Goal: Task Accomplishment & Management: Manage account settings

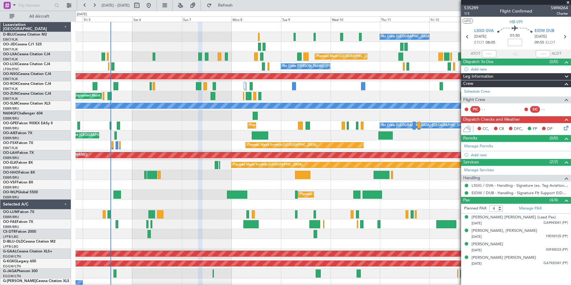
click at [386, 195] on div "No Crew Brussels (Brussels National) No Crew Brussels (Brussels National) AOG M…" at bounding box center [323, 219] width 495 height 394
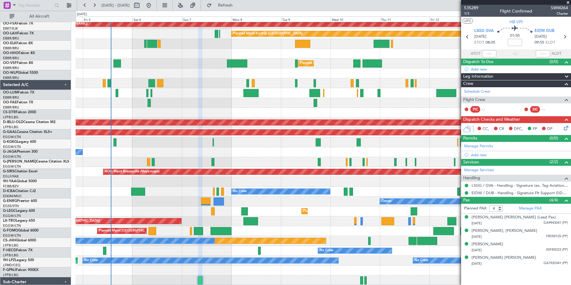
scroll to position [131, 0]
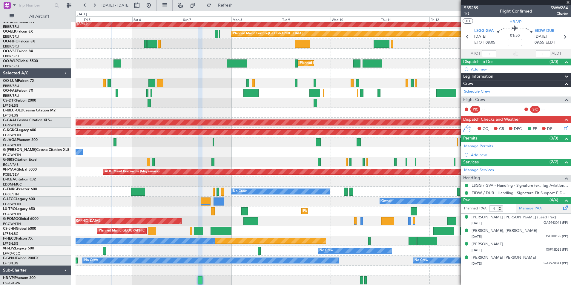
click at [534, 208] on link "Manage PAX" at bounding box center [530, 208] width 23 height 6
click at [132, 3] on span "04 Sep 2025 - 14 Sep 2025" at bounding box center [115, 6] width 33 height 10
click at [142, 4] on button at bounding box center [137, 6] width 10 height 10
select select "9"
select select "2025"
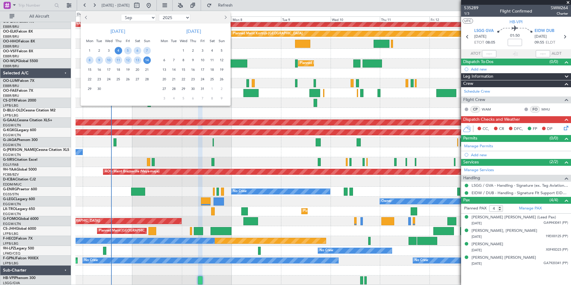
click at [141, 17] on select "Jan Feb Mar Apr May Jun Jul Aug Sep Oct Nov Dec" at bounding box center [138, 17] width 35 height 7
select select "10"
click at [121, 14] on select "Jan Feb Mar Apr May Jun Jul Aug Sep Oct Nov Dec" at bounding box center [138, 17] width 35 height 7
click at [129, 48] on span "3" at bounding box center [127, 50] width 7 height 7
click at [129, 71] on span "17" at bounding box center [127, 69] width 7 height 7
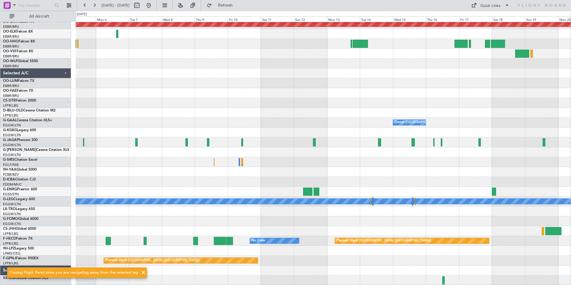
click at [318, 131] on div "Planned Maint Alton-st Louis (St Louis Regl) Owner London (Luton) A/C Unavailab…" at bounding box center [323, 88] width 495 height 394
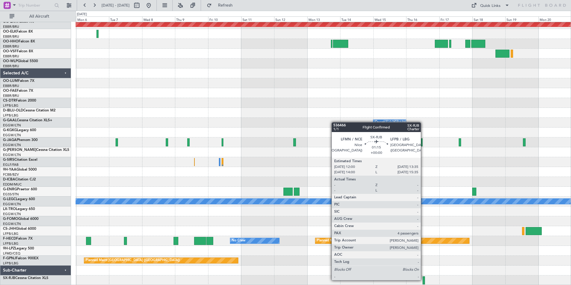
click at [423, 279] on div at bounding box center [423, 280] width 2 height 8
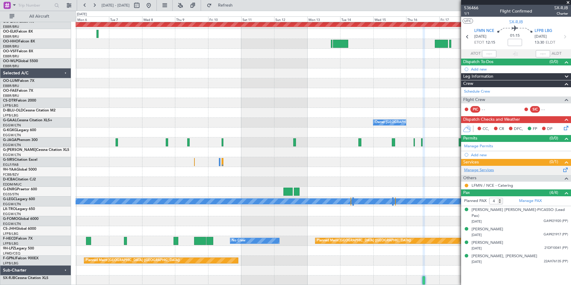
click at [490, 171] on link "Manage Services" at bounding box center [479, 170] width 30 height 6
click at [153, 4] on button at bounding box center [149, 6] width 10 height 10
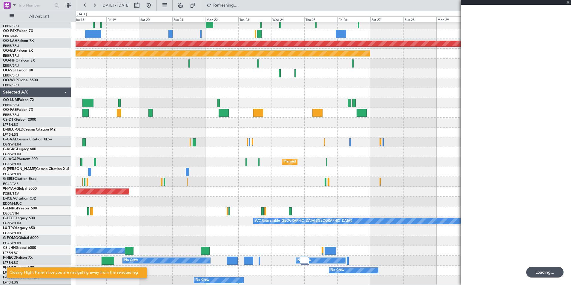
scroll to position [111, 0]
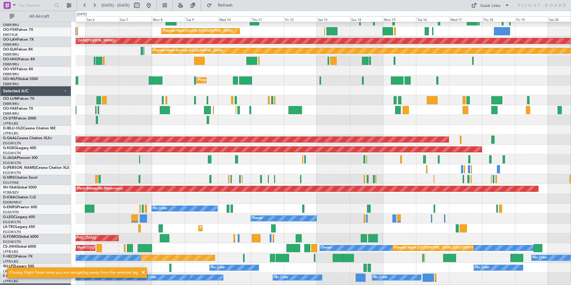
click at [169, 174] on div "Planned Maint [GEOGRAPHIC_DATA] ([GEOGRAPHIC_DATA])" at bounding box center [323, 179] width 495 height 10
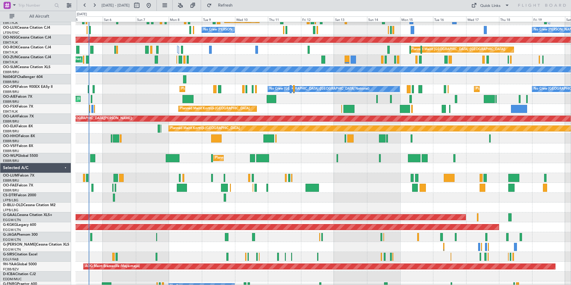
click at [313, 203] on div at bounding box center [323, 207] width 495 height 10
click at [312, 173] on div at bounding box center [323, 168] width 495 height 10
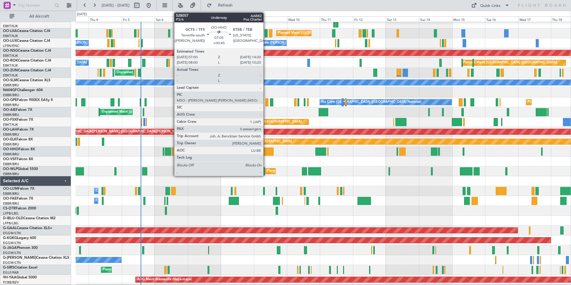
click at [266, 150] on div at bounding box center [268, 151] width 10 height 8
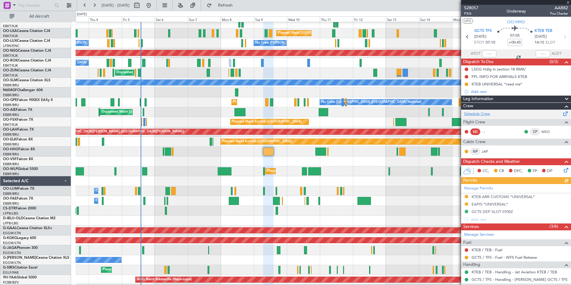
click at [482, 116] on link "Schedule Crew" at bounding box center [477, 114] width 26 height 6
click at [174, 206] on div "Planned Maint Istanbul (Ataturk) Planned Maint Sofia" at bounding box center [323, 211] width 495 height 10
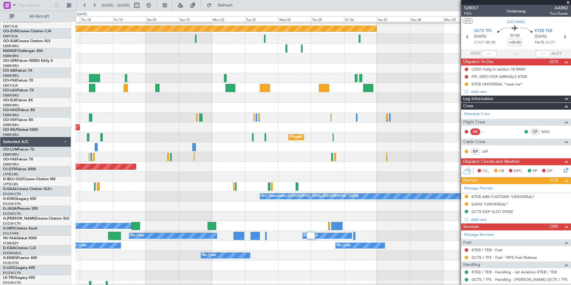
click at [111, 120] on div "Planned Maint Dusseldorf" at bounding box center [323, 118] width 495 height 10
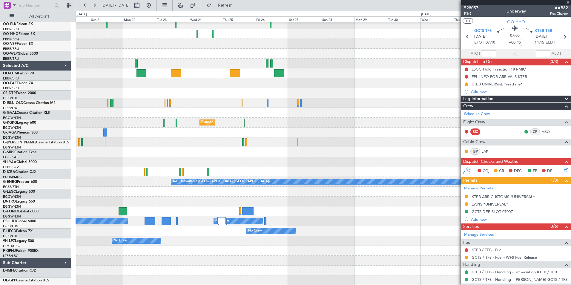
scroll to position [151, 0]
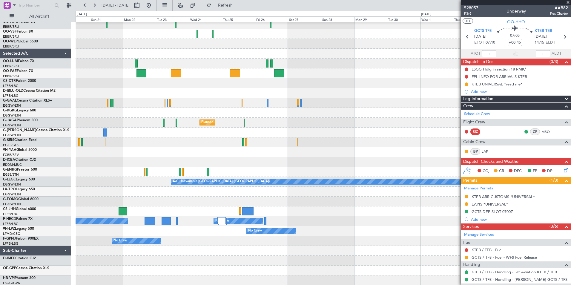
click at [129, 109] on div "Planned Maint Kortrijk-Wevelgem Planned Maint Dusseldorf AOG Maint Istanbul (At…" at bounding box center [323, 78] width 495 height 414
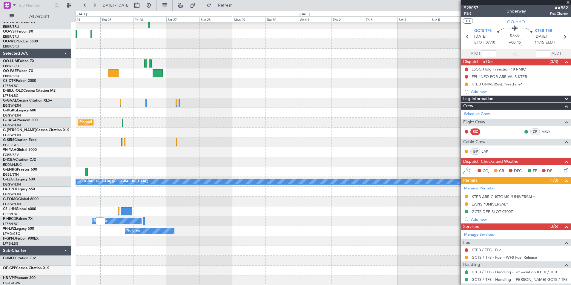
click at [122, 115] on div "Planned Maint Kortrijk-Wevelgem Planned Maint London (Luton) A/C Unavailable Lo…" at bounding box center [323, 78] width 495 height 414
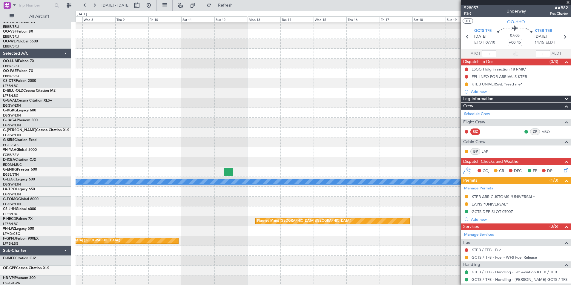
click at [80, 102] on div "A/C Unavailable London (Luton) Planned Maint Paris (Le Bourget) Planned Maint P…" at bounding box center [323, 78] width 495 height 414
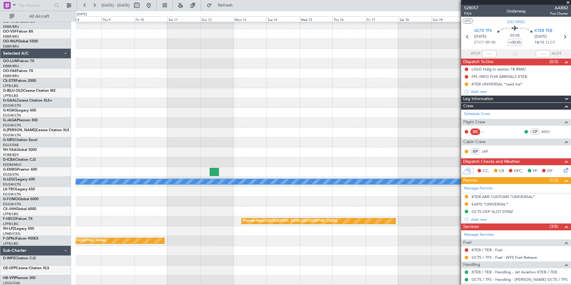
click at [141, 120] on div "A/C Unavailable London (Luton) Planned Maint Paris (Le Bourget) Planned Maint P…" at bounding box center [323, 78] width 495 height 414
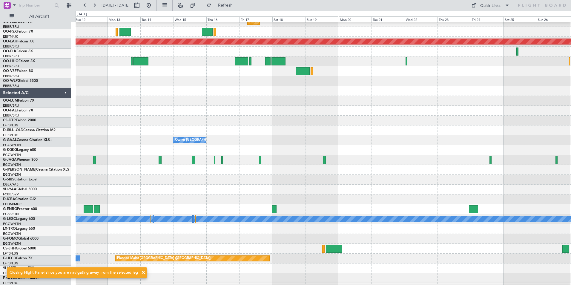
scroll to position [131, 0]
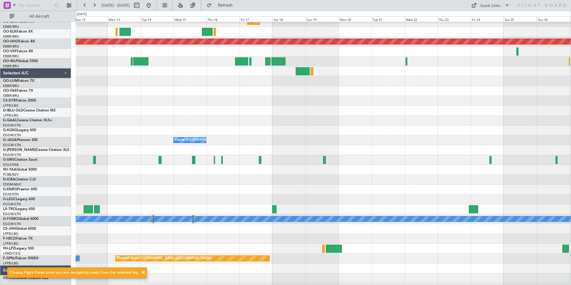
click at [305, 197] on div "No Crew Brussels (Brussels National) Planned Maint Brussels (Brussels National)…" at bounding box center [323, 106] width 495 height 394
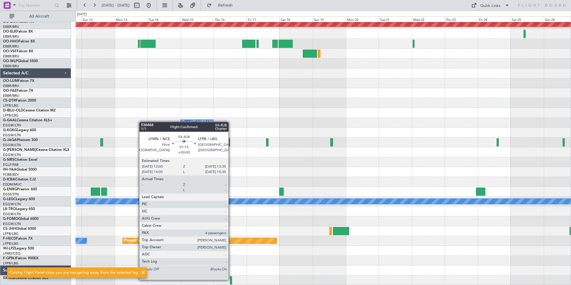
click at [231, 279] on div at bounding box center [231, 280] width 2 height 8
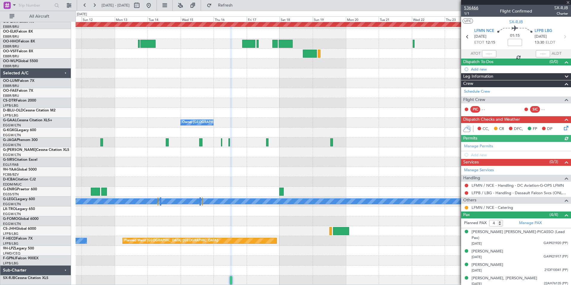
click at [476, 7] on span "536466" at bounding box center [471, 8] width 14 height 6
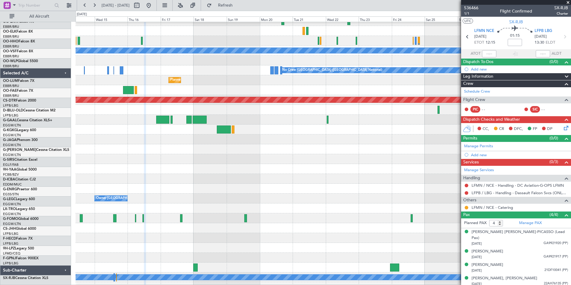
scroll to position [49, 0]
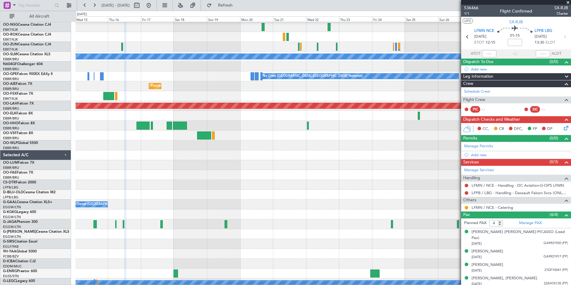
click at [210, 153] on div at bounding box center [323, 155] width 495 height 10
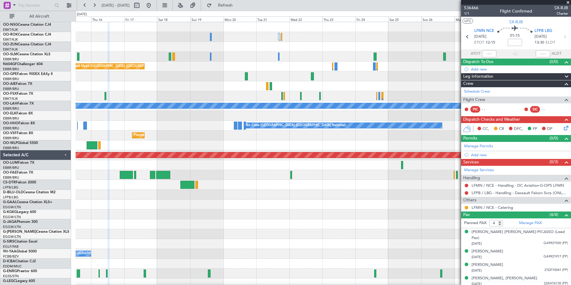
scroll to position [0, 0]
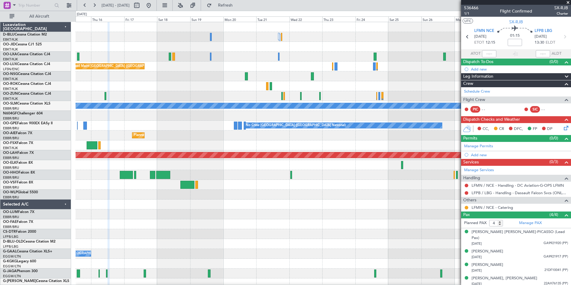
click at [275, 238] on div "Planned Maint Paris (Le Bourget) Planned Maint Brussels (Brussels National) A/C…" at bounding box center [323, 219] width 495 height 394
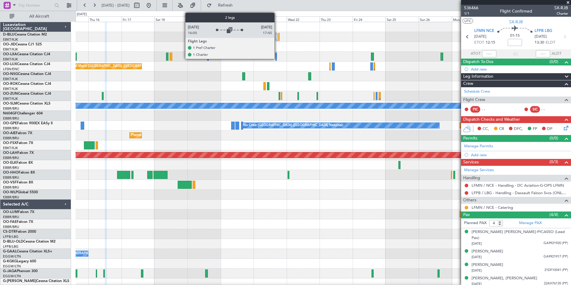
click at [277, 39] on div at bounding box center [277, 37] width 2 height 7
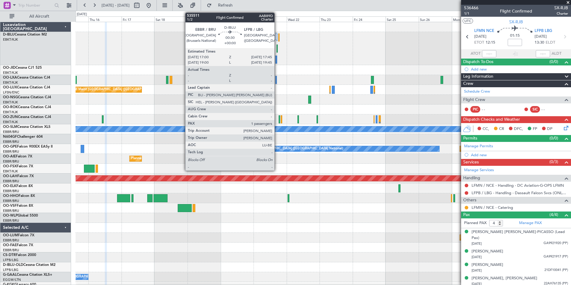
click at [277, 48] on div at bounding box center [276, 48] width 1 height 8
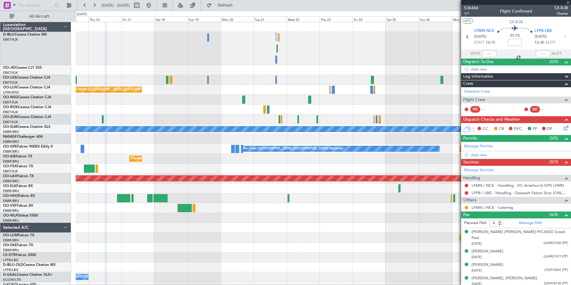
type input "1"
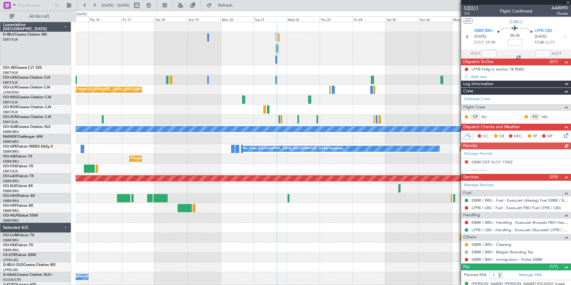
click at [469, 10] on span "535511" at bounding box center [471, 8] width 14 height 6
click at [153, 4] on button at bounding box center [149, 6] width 10 height 10
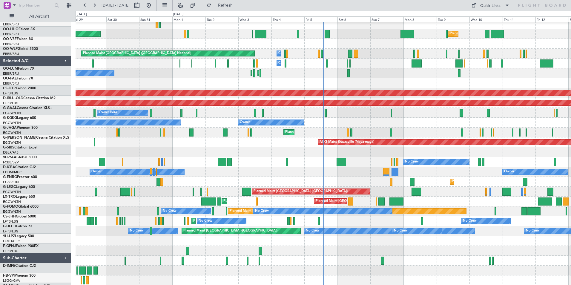
scroll to position [167, 0]
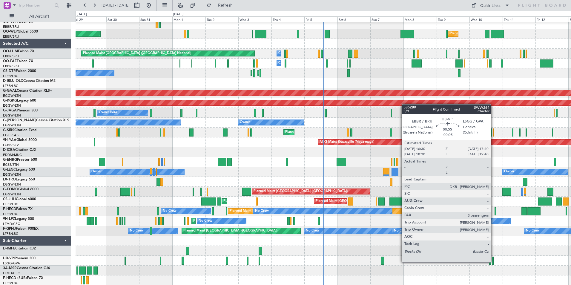
click at [493, 262] on div at bounding box center [493, 260] width 2 height 8
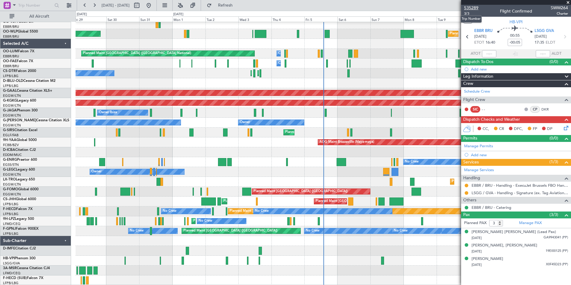
click at [472, 7] on span "535289" at bounding box center [471, 8] width 14 height 6
click at [532, 221] on link "Manage PAX" at bounding box center [530, 223] width 23 height 6
click at [473, 9] on span "535289" at bounding box center [471, 8] width 14 height 6
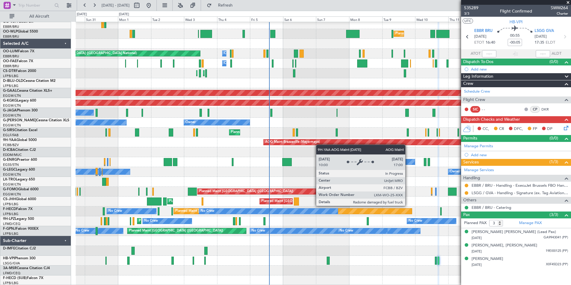
click at [311, 125] on div "Planned Maint Geneva (Cointrin) Planned Maint Milan (Linate) Planned Maint Berl…" at bounding box center [323, 71] width 495 height 430
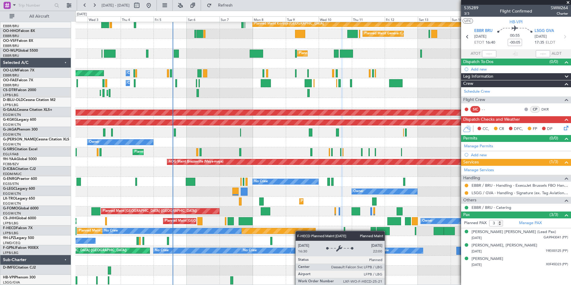
scroll to position [147, 0]
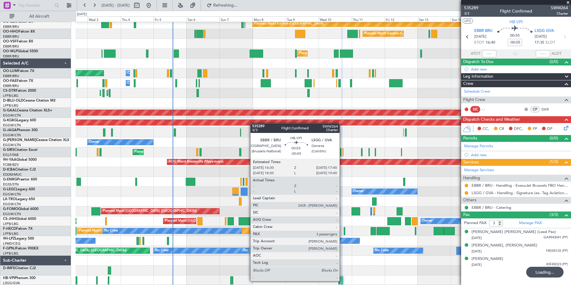
click at [342, 281] on div at bounding box center [342, 280] width 2 height 8
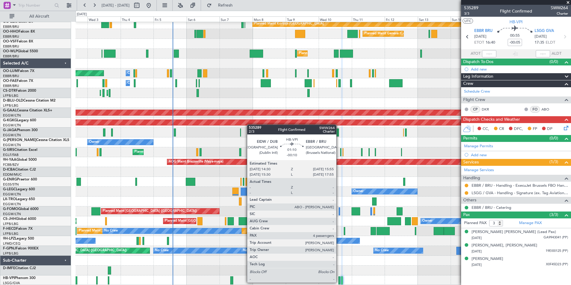
click at [339, 282] on div at bounding box center [339, 280] width 2 height 8
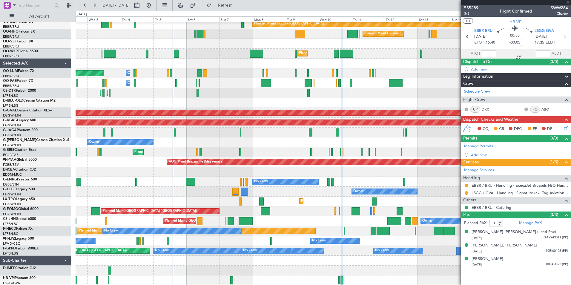
type input "-00:10"
type input "4"
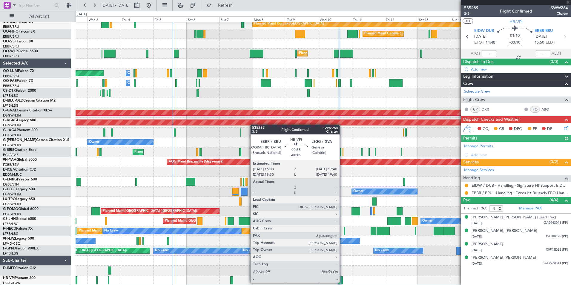
click at [342, 282] on div at bounding box center [342, 280] width 2 height 8
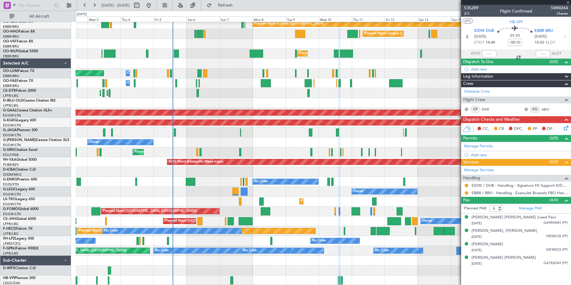
type input "-00:05"
type input "3"
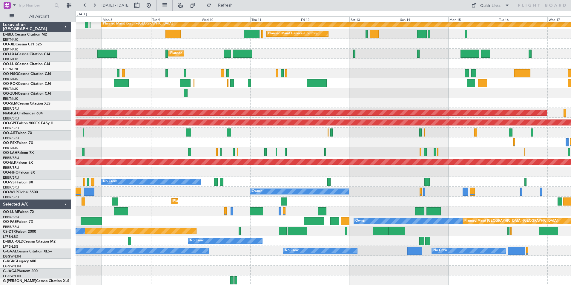
scroll to position [141, 0]
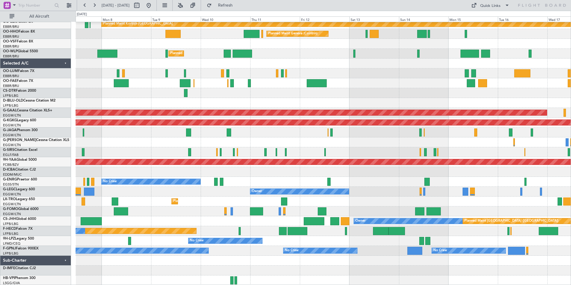
click at [24, 4] on fb-flight-board "[DATE] - [DATE] Refresh Quick Links All Aircraft Planned [GEOGRAPHIC_DATA][PERS…" at bounding box center [285, 144] width 571 height 280
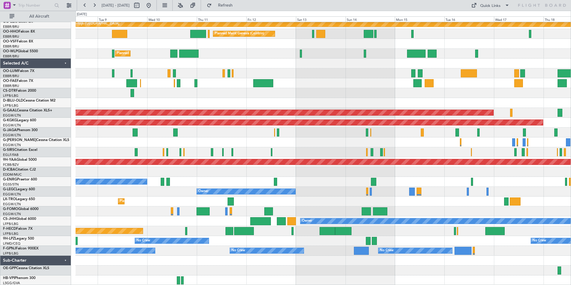
click at [238, 210] on div "Planned Maint [PERSON_NAME]-[GEOGRAPHIC_DATA][PERSON_NAME] ([GEOGRAPHIC_DATA][P…" at bounding box center [323, 83] width 495 height 404
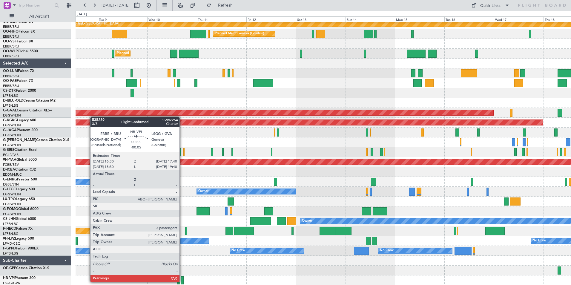
click at [182, 282] on div at bounding box center [182, 280] width 3 height 8
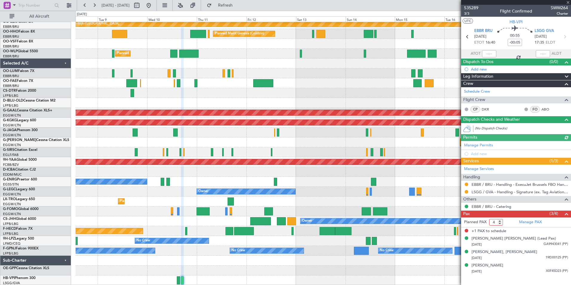
click at [499, 225] on input "4" at bounding box center [496, 222] width 14 height 7
type input "3"
click at [499, 224] on input "3" at bounding box center [496, 222] width 14 height 7
click at [564, 215] on span at bounding box center [566, 213] width 7 height 7
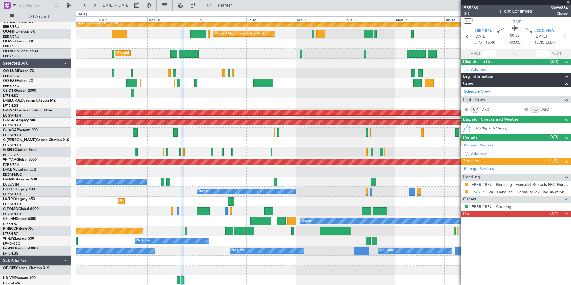
click at [567, 215] on span at bounding box center [566, 213] width 7 height 7
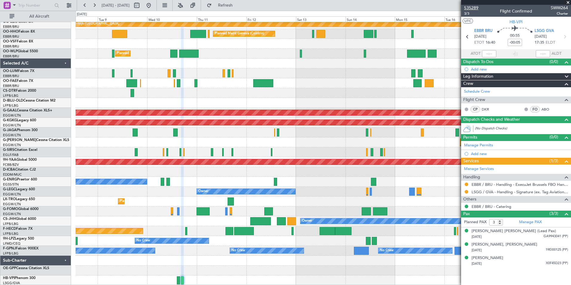
click at [470, 10] on span "535289" at bounding box center [471, 8] width 14 height 6
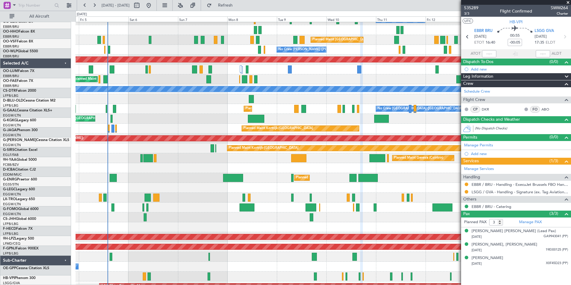
click at [456, 262] on div at bounding box center [323, 257] width 495 height 10
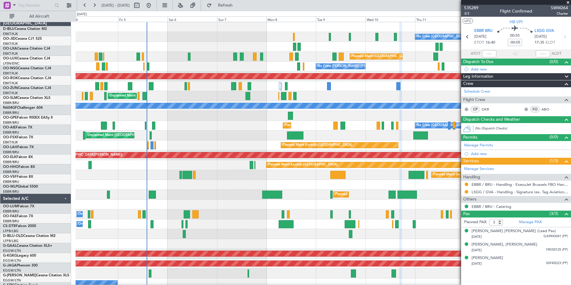
scroll to position [0, 0]
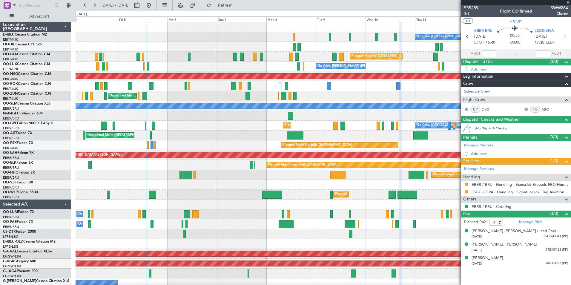
click at [354, 221] on div "No Crew [GEOGRAPHIC_DATA] ([GEOGRAPHIC_DATA] National) No Crew [GEOGRAPHIC_DATA…" at bounding box center [323, 224] width 495 height 404
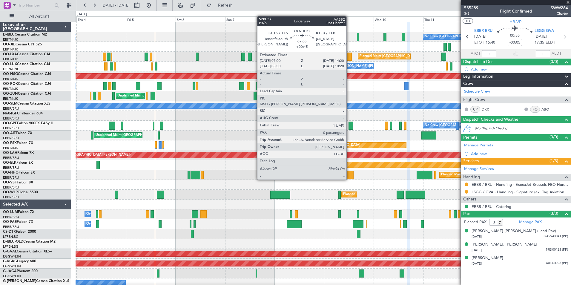
click at [349, 173] on div at bounding box center [345, 175] width 15 height 8
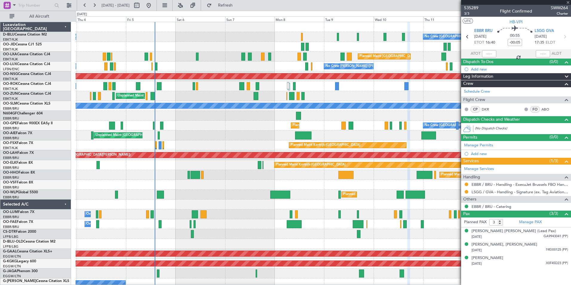
type input "+00:45"
type input "0"
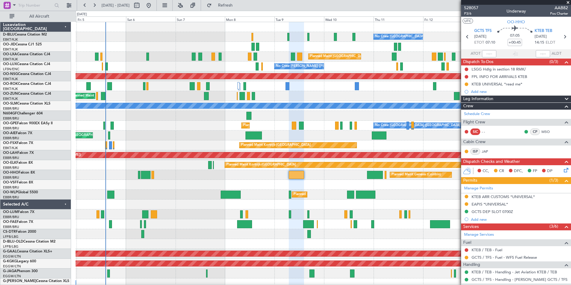
click at [319, 190] on div "No Crew [GEOGRAPHIC_DATA] ([GEOGRAPHIC_DATA] National) No Crew [GEOGRAPHIC_DATA…" at bounding box center [323, 219] width 495 height 394
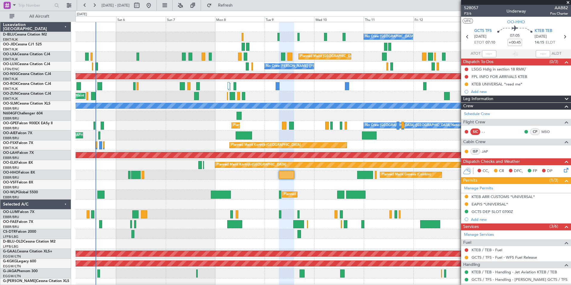
click at [404, 185] on div at bounding box center [323, 185] width 495 height 10
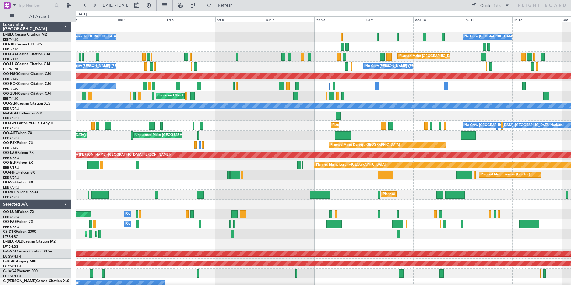
click at [319, 194] on div "AOG Maint Brussels (Brussels National) No Crew Brussels (Brussels National) No …" at bounding box center [323, 224] width 495 height 404
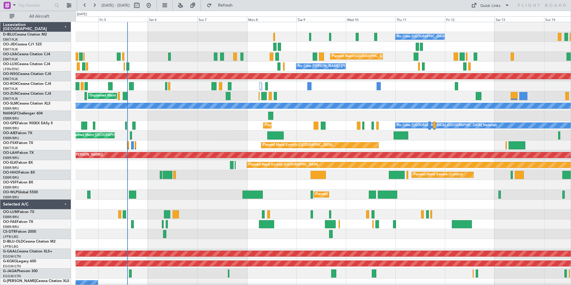
click at [413, 187] on div at bounding box center [323, 185] width 495 height 10
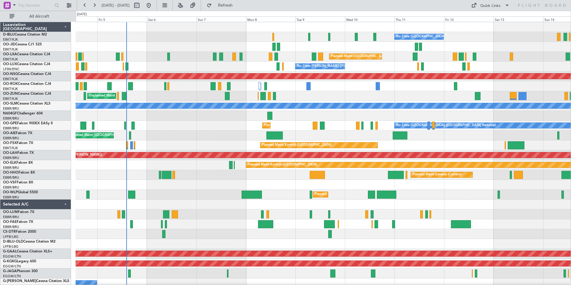
click at [407, 174] on div "Planned Maint Geneva (Cointrin)" at bounding box center [323, 175] width 495 height 10
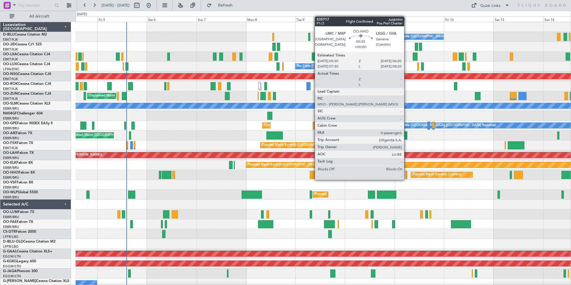
click at [407, 174] on div at bounding box center [406, 175] width 2 height 8
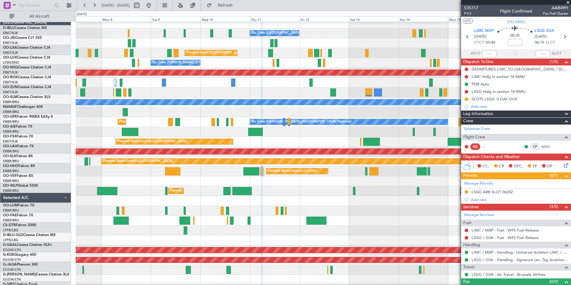
scroll to position [3, 0]
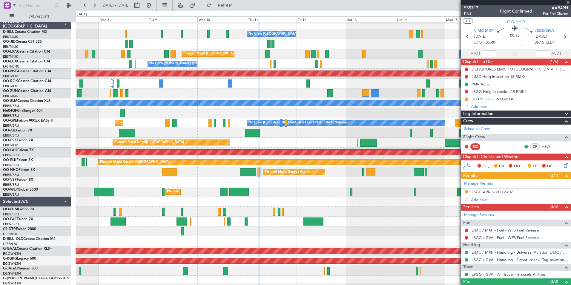
click at [278, 185] on div at bounding box center [323, 182] width 495 height 10
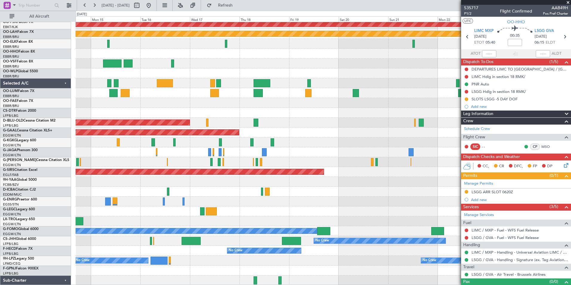
scroll to position [131, 0]
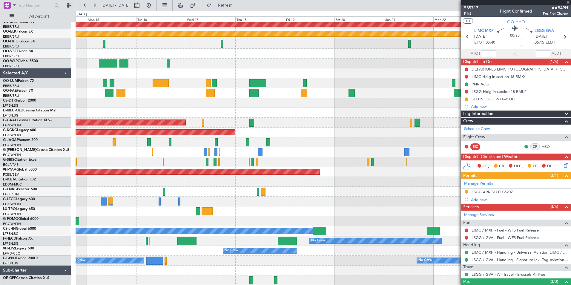
click at [297, 59] on div "Planned Maint Alton-st Louis (St Louis Regl) Planned Maint Kortrijk-Wevelgem Pl…" at bounding box center [323, 88] width 495 height 394
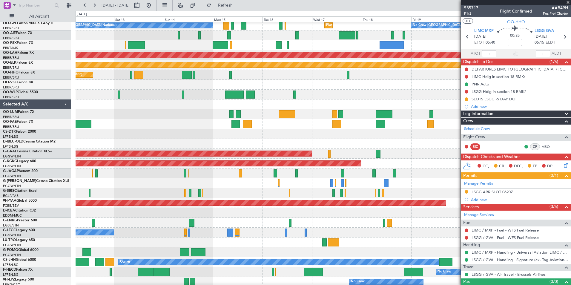
click at [387, 147] on div at bounding box center [323, 144] width 495 height 10
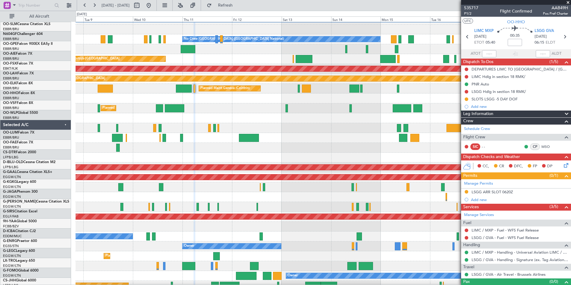
click at [441, 160] on div at bounding box center [323, 158] width 495 height 10
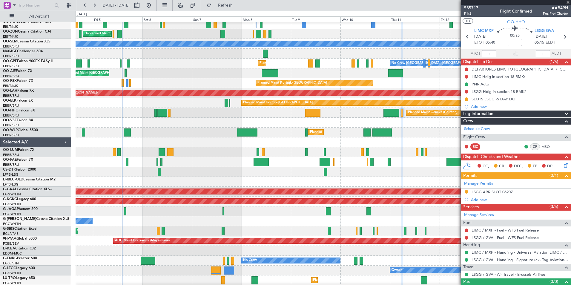
click at [408, 164] on div "Owner Melsbroek Air Base" at bounding box center [323, 162] width 495 height 10
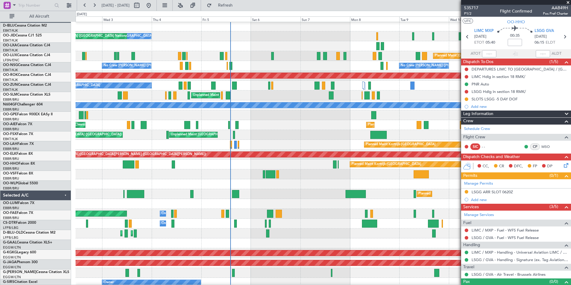
scroll to position [0, 0]
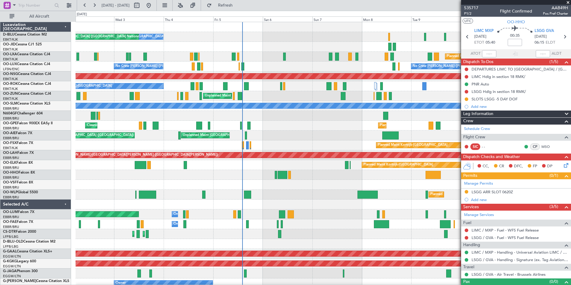
click at [372, 272] on div "No Crew Brussels (Brussels National) No Crew Brussels (Brussels National) AOG M…" at bounding box center [323, 219] width 495 height 394
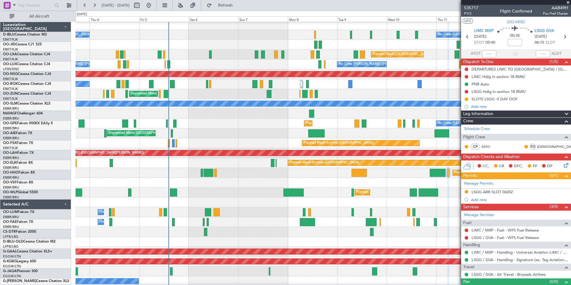
scroll to position [2, 0]
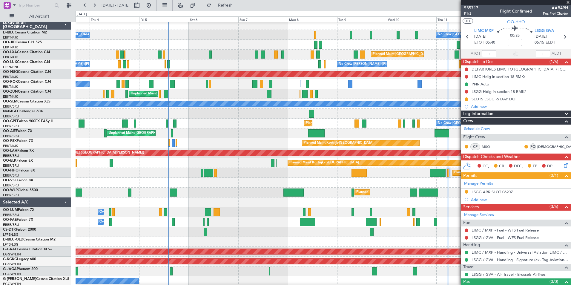
click at [255, 210] on div "Owner Melsbroek Air Base Planned Maint Brussels (Brussels National)" at bounding box center [323, 212] width 495 height 10
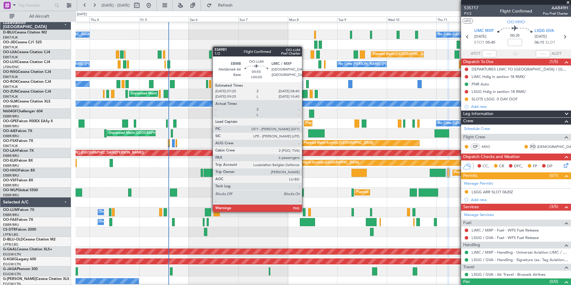
click at [305, 211] on div at bounding box center [304, 212] width 3 height 8
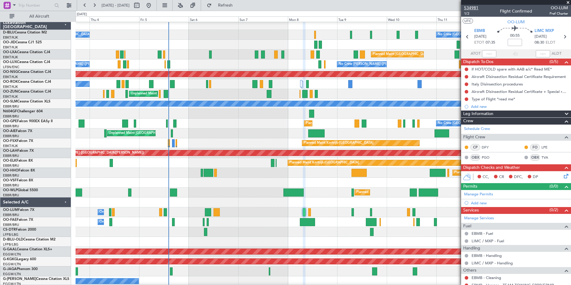
click at [466, 8] on span "534981" at bounding box center [471, 8] width 14 height 6
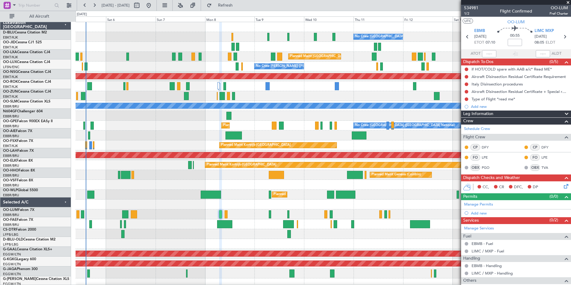
scroll to position [0, 0]
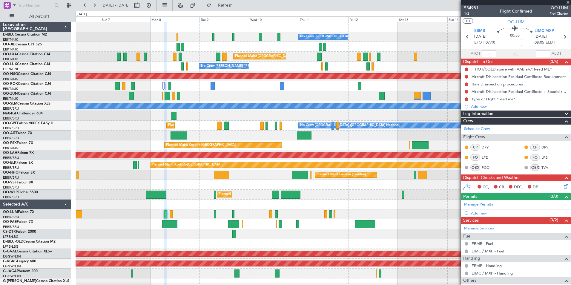
click at [302, 235] on div "No Crew Brussels (Brussels National) Planned Maint Brussels (Brussels National)…" at bounding box center [323, 219] width 495 height 394
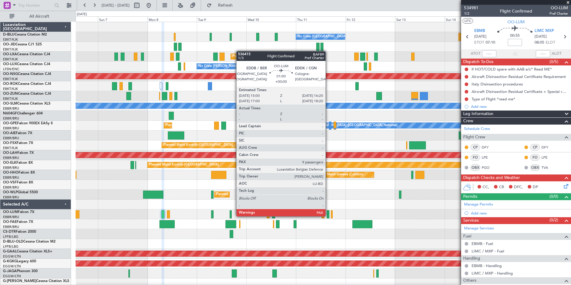
click at [328, 216] on div at bounding box center [328, 214] width 3 height 8
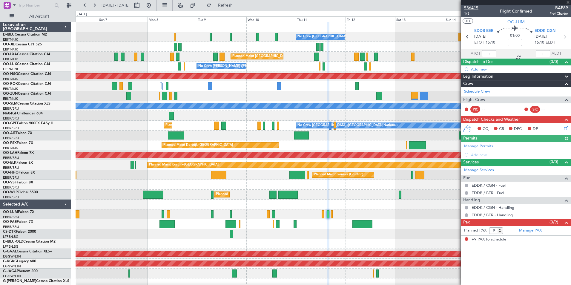
click at [473, 9] on span "536415" at bounding box center [471, 8] width 14 height 6
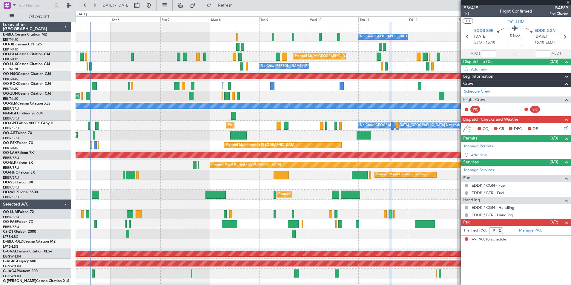
click at [316, 179] on div "Planned Maint Geneva (Cointrin)" at bounding box center [323, 175] width 495 height 10
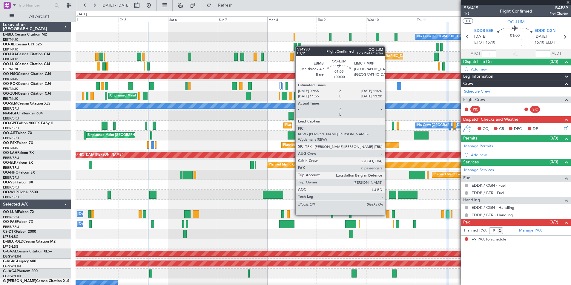
click at [387, 214] on div at bounding box center [387, 214] width 3 height 8
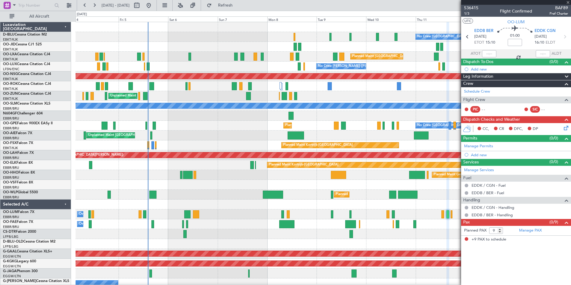
type input "0"
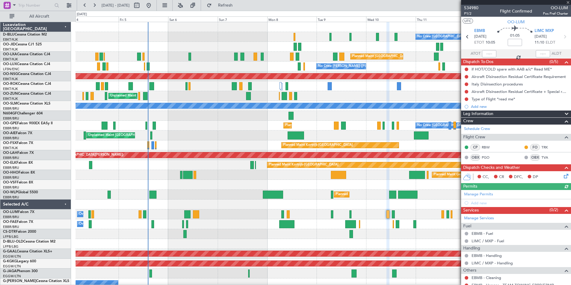
click at [476, 4] on div at bounding box center [516, 2] width 110 height 5
click at [476, 5] on span "534980" at bounding box center [471, 8] width 14 height 6
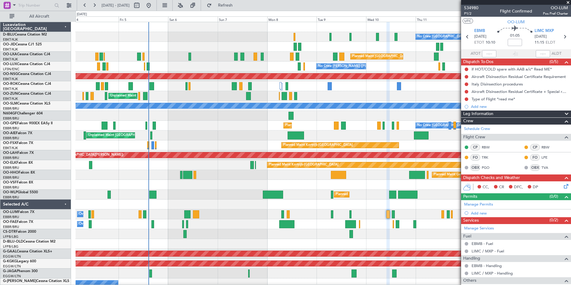
click at [277, 174] on div "No Crew Brussels (Brussels National) No Crew Brussels (Brussels National) AOG M…" at bounding box center [323, 219] width 495 height 394
